Goal: Task Accomplishment & Management: Complete application form

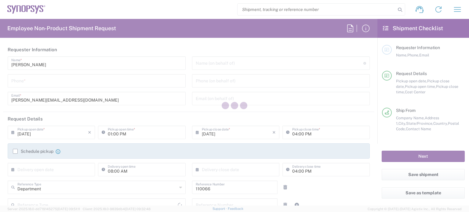
type input "US01, CIO, IT, ESS2 110066"
type input "[US_STATE]"
type input "United States"
type input "Delivered at Place"
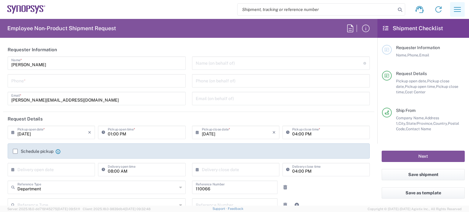
click at [459, 5] on icon "button" at bounding box center [457, 10] width 10 height 10
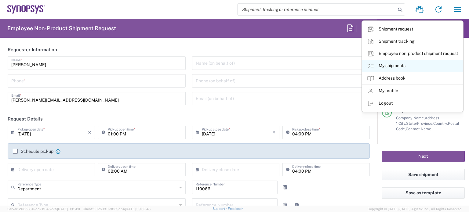
click at [399, 67] on link "My shipments" at bounding box center [412, 66] width 101 height 12
type input "Marlboro US04"
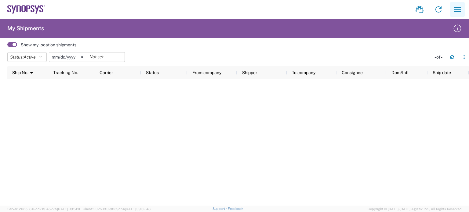
click at [455, 9] on icon "button" at bounding box center [457, 10] width 10 height 10
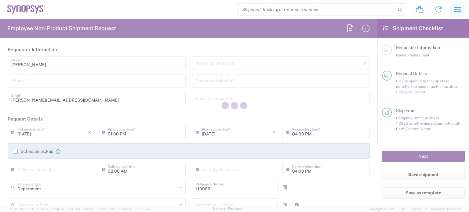
type input "[US_STATE]"
type input "[GEOGRAPHIC_DATA]"
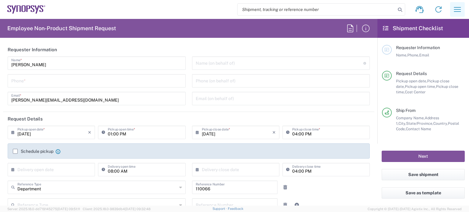
click at [456, 12] on icon "button" at bounding box center [457, 10] width 10 height 10
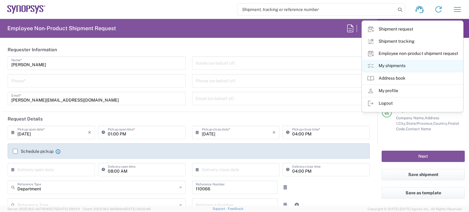
click at [409, 63] on link "My shipments" at bounding box center [412, 66] width 101 height 12
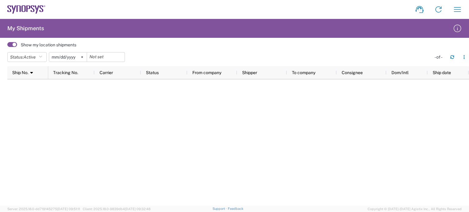
click at [13, 45] on span at bounding box center [12, 44] width 10 height 5
click at [7, 46] on input "checkbox" at bounding box center [7, 46] width 0 height 0
click at [85, 58] on svg-icon at bounding box center [82, 56] width 9 height 9
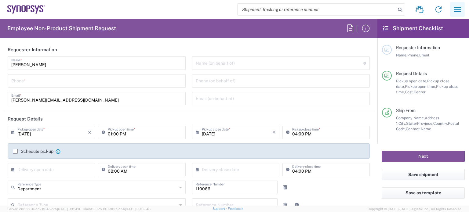
click at [461, 12] on icon "button" at bounding box center [457, 10] width 10 height 10
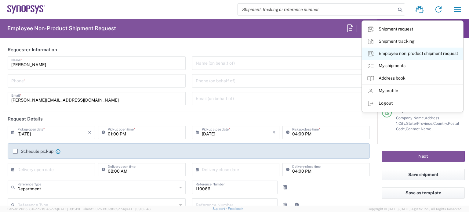
type input "Marlboro US04"
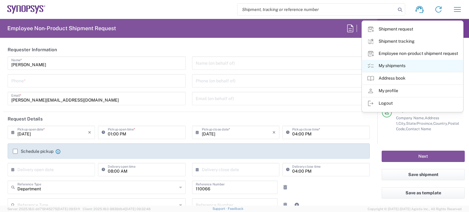
click at [415, 69] on link "My shipments" at bounding box center [412, 66] width 101 height 12
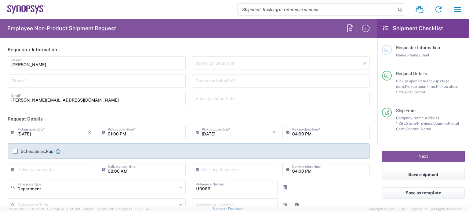
click at [46, 76] on input "tel" at bounding box center [96, 80] width 171 height 11
type input "7819643423"
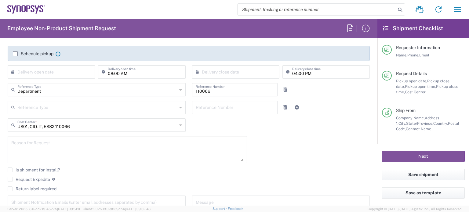
scroll to position [99, 0]
click at [55, 147] on textarea at bounding box center [127, 148] width 232 height 23
paste textarea "RITM0362760"
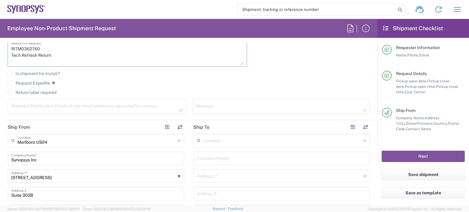
scroll to position [195, 0]
type textarea "RITM0362760 Tech Refresh Return"
click at [179, 126] on button "button" at bounding box center [179, 126] width 9 height 9
type input "Marlboro US04"
type input "Synopsys Inc"
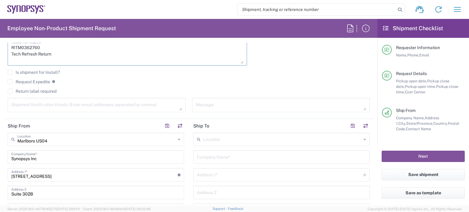
type input "11 Apex Drive"
type input "Suite 302B"
type input "Marlborough"
type input "Massachusetts"
type input "01752"
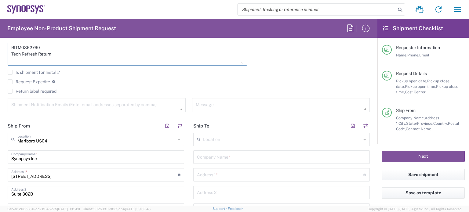
type input "Melissa Baudanza"
type input "baudanza@synopsys.com"
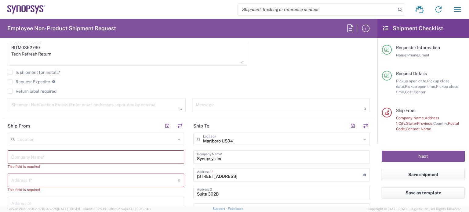
click at [55, 139] on input "text" at bounding box center [96, 139] width 158 height 11
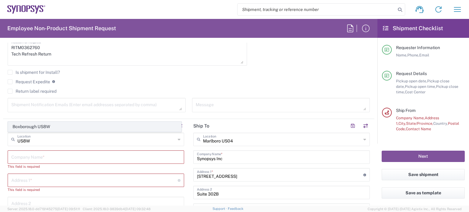
click at [53, 127] on span "Boxborough US8W" at bounding box center [94, 126] width 173 height 9
type input "Boxborough US8W"
type input "Synopsys Inc"
type input "90 Central St"
type input "Boxborough"
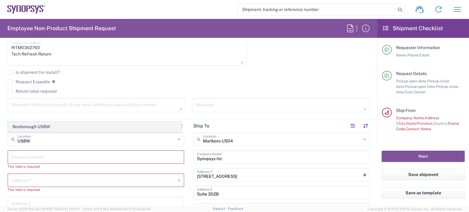
type input "Massachusetts"
type input "01719"
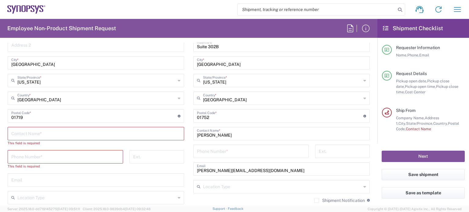
scroll to position [348, 0]
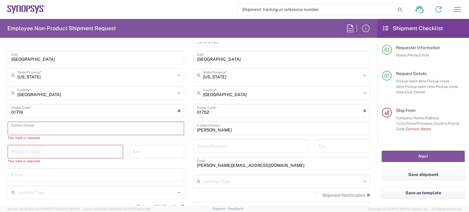
click at [53, 125] on input "text" at bounding box center [95, 128] width 169 height 11
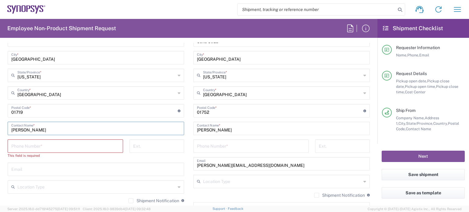
scroll to position [354, 0]
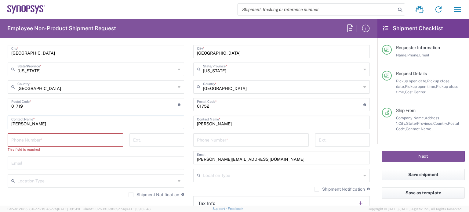
type input "Nicole Carey"
click at [125, 194] on div "Shipment Notification If checked, a shipment notification email will be sent to…" at bounding box center [96, 197] width 176 height 10
click at [128, 194] on label "Shipment Notification" at bounding box center [153, 194] width 51 height 5
click at [131, 195] on input "Shipment Notification" at bounding box center [131, 195] width 0 height 0
click at [314, 190] on label "Shipment Notification" at bounding box center [339, 189] width 51 height 5
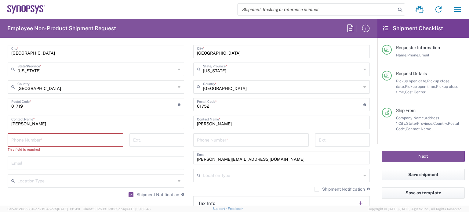
click at [316, 189] on input "Shipment Notification" at bounding box center [316, 189] width 0 height 0
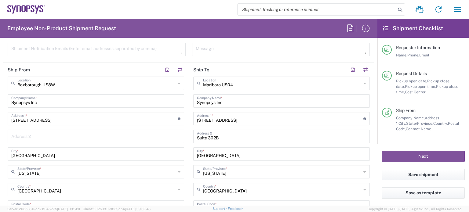
scroll to position [238, 0]
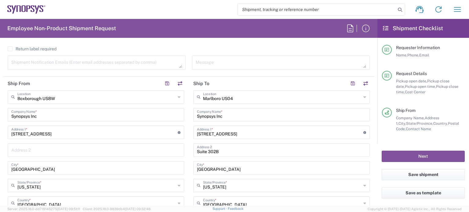
click at [101, 65] on textarea at bounding box center [96, 62] width 171 height 11
paste textarea "ankit.parikh@synopsys.com"
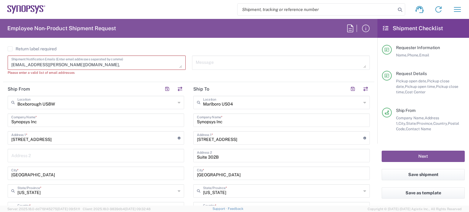
paste textarea "nharris@synopsys.com"
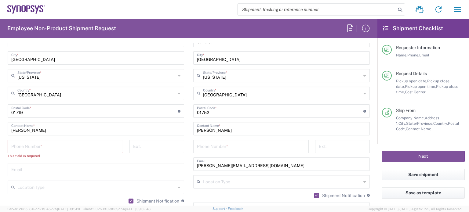
scroll to position [349, 0]
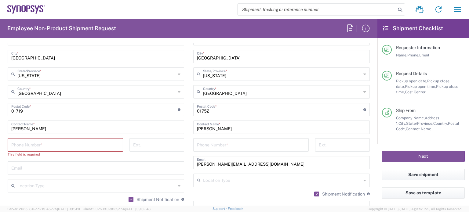
type textarea "ankit.parikh@synopsys.com, nharris@synopsys.com"
click at [32, 172] on input "text" at bounding box center [95, 167] width 169 height 11
paste input "nharris@synopsys.com"
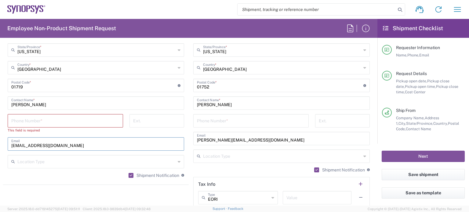
type input "nharris@synopsys.com"
click at [207, 125] on div "Phone Number *" at bounding box center [250, 120] width 115 height 13
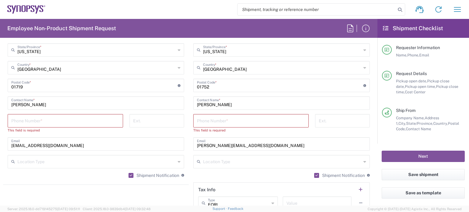
click at [207, 125] on div "Phone Number *" at bounding box center [250, 120] width 115 height 13
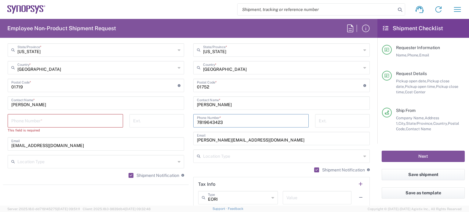
type input "7819643423"
click at [68, 119] on input "tel" at bounding box center [65, 120] width 108 height 11
paste input "+1.978.760.8048"
click at [33, 123] on input "+1.978.760.8048" at bounding box center [65, 120] width 108 height 11
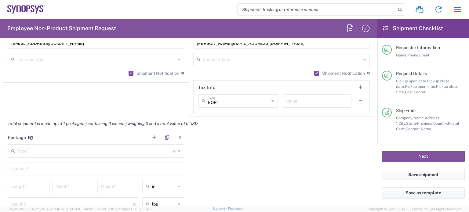
scroll to position [474, 0]
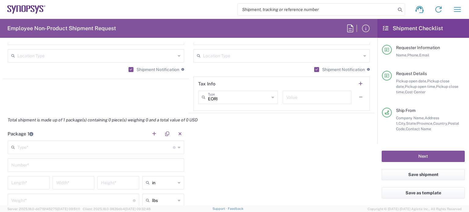
type input "9787608048"
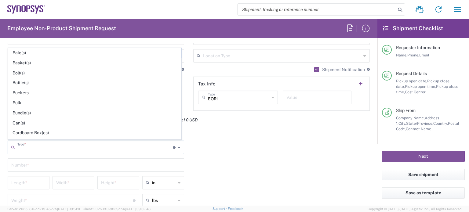
click at [81, 146] on input "text" at bounding box center [94, 147] width 155 height 11
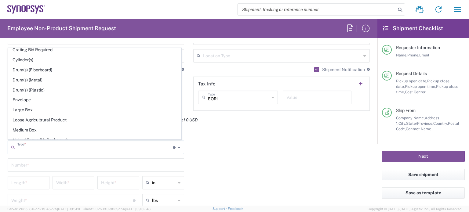
scroll to position [135, 0]
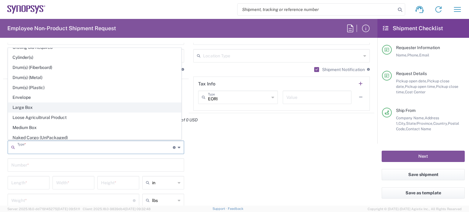
click at [79, 103] on span "Large Box" at bounding box center [94, 107] width 173 height 9
type input "Large Box"
type input "17.5"
type input "12.5"
type input "3"
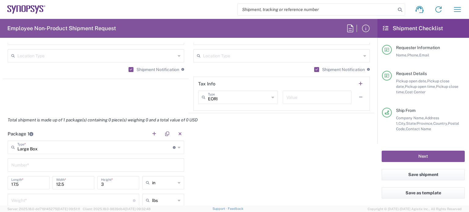
click at [50, 167] on input "text" at bounding box center [95, 164] width 169 height 11
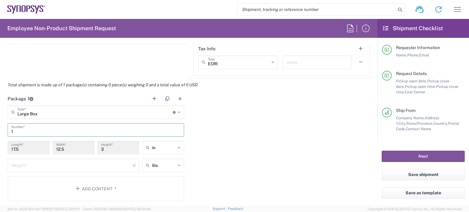
scroll to position [509, 0]
type input "1"
click at [41, 163] on input "number" at bounding box center [71, 164] width 121 height 11
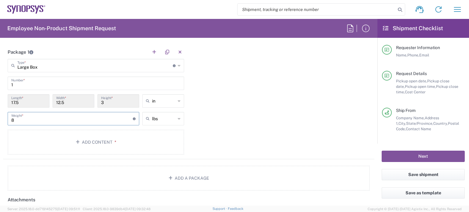
type input "8"
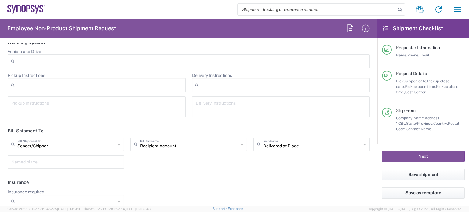
scroll to position [767, 0]
click at [164, 146] on div "Recipient Account Bill Taxes To" at bounding box center [188, 142] width 116 height 13
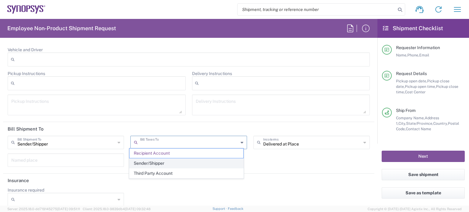
click at [167, 162] on span "Sender/Shipper" at bounding box center [186, 163] width 114 height 9
type input "Sender/Shipper"
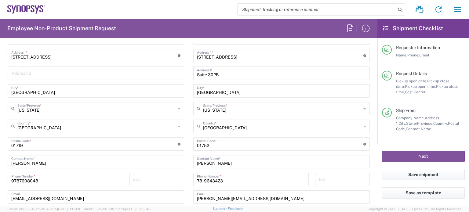
scroll to position [337, 0]
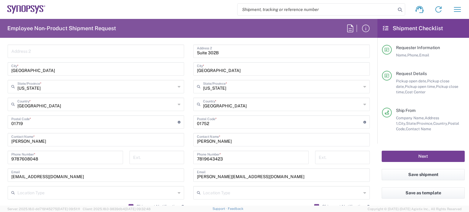
click at [414, 159] on button "Next" at bounding box center [422, 156] width 83 height 11
click at [415, 153] on button "Next" at bounding box center [422, 156] width 83 height 11
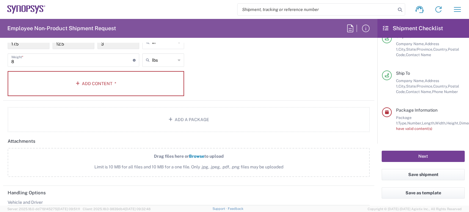
scroll to position [606, 0]
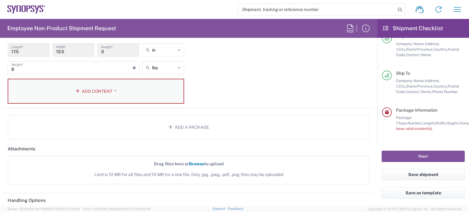
click at [104, 86] on button "Add Content *" at bounding box center [96, 91] width 176 height 25
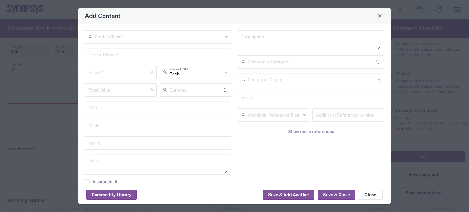
type input "US Dollar"
click at [161, 38] on input "text" at bounding box center [159, 36] width 128 height 11
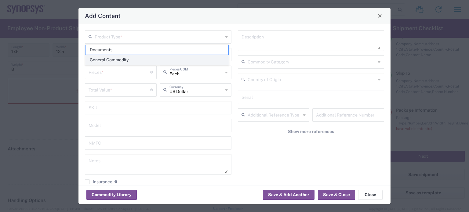
click at [139, 60] on span "General Commodity" at bounding box center [156, 59] width 143 height 9
type input "General Commodity"
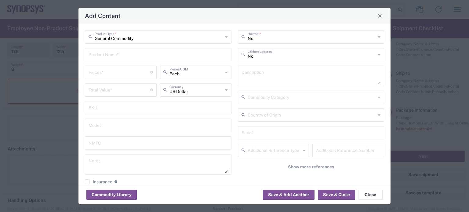
click at [129, 56] on input "text" at bounding box center [158, 54] width 139 height 11
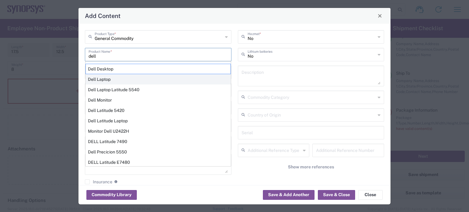
click at [121, 77] on div "Dell Laptop" at bounding box center [157, 79] width 145 height 10
type input "Dell Laptop"
type textarea "Dell Laptop"
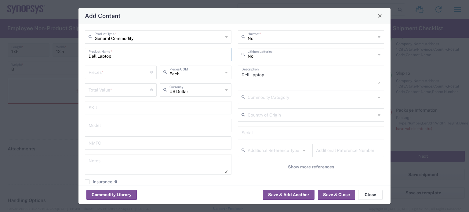
click at [128, 73] on input "number" at bounding box center [120, 72] width 62 height 11
type input "1"
click at [135, 87] on input "number" at bounding box center [120, 89] width 62 height 11
type input "950"
click at [334, 194] on button "Save & Close" at bounding box center [336, 195] width 37 height 10
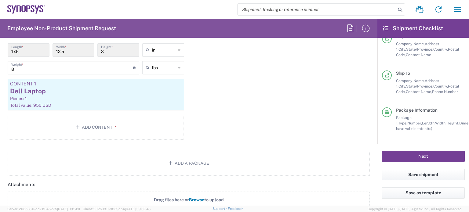
click at [403, 155] on button "Next" at bounding box center [422, 156] width 83 height 11
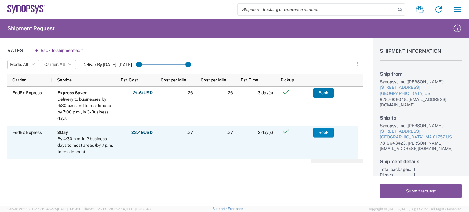
click at [320, 130] on button "Book" at bounding box center [323, 133] width 20 height 10
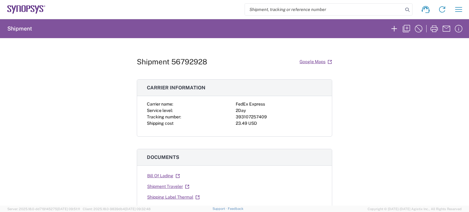
click at [246, 114] on div "393107257409" at bounding box center [279, 117] width 86 height 6
copy div "393107257409"
